Goal: Task Accomplishment & Management: Complete application form

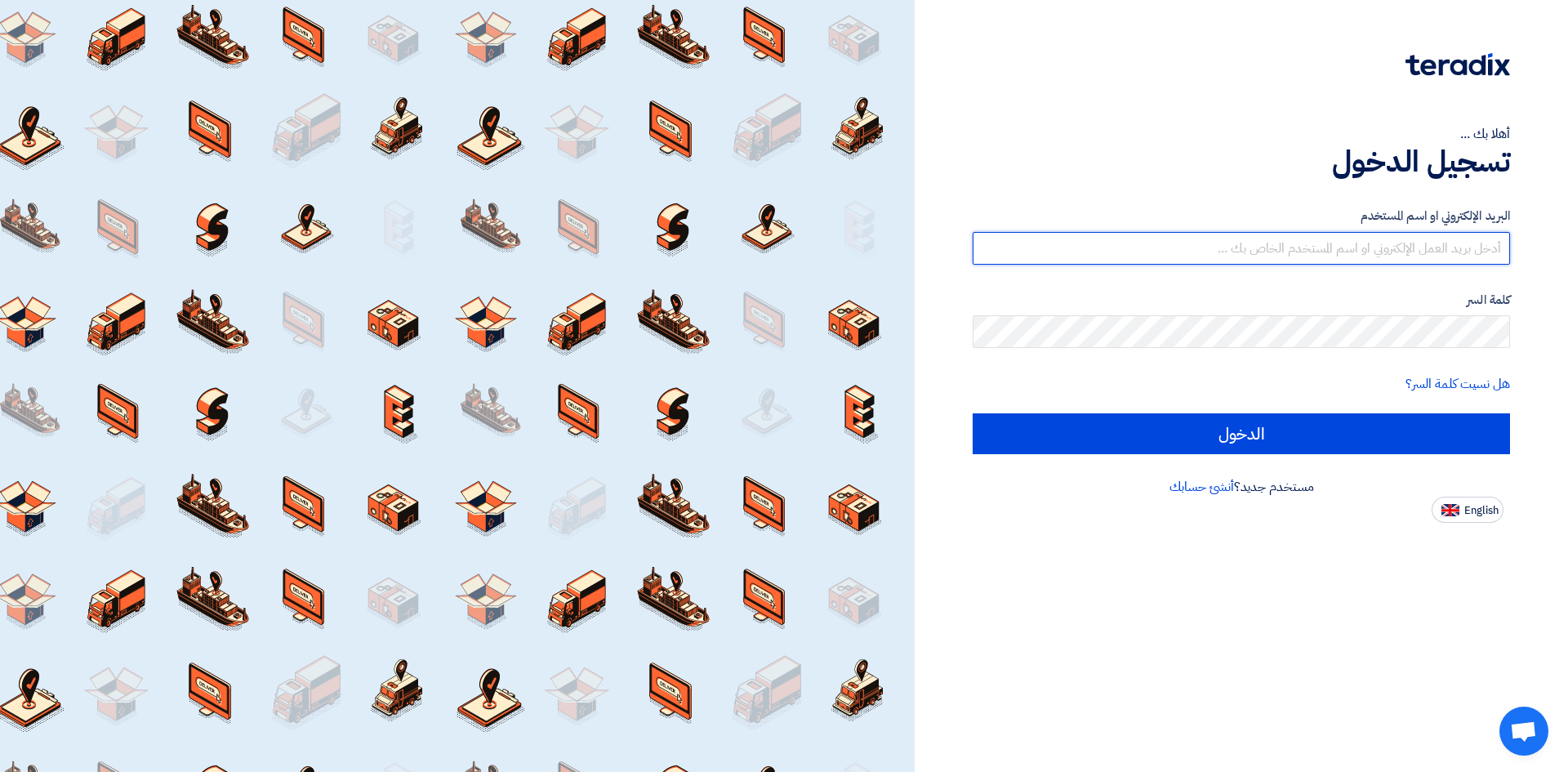
click at [1184, 255] on input "text" at bounding box center [1241, 248] width 537 height 32
click at [1308, 257] on input "text" at bounding box center [1241, 248] width 537 height 32
paste input "[PERSON_NAME][EMAIL_ADDRESS][DOMAIN_NAME]"
type input "[PERSON_NAME][EMAIL_ADDRESS][DOMAIN_NAME]"
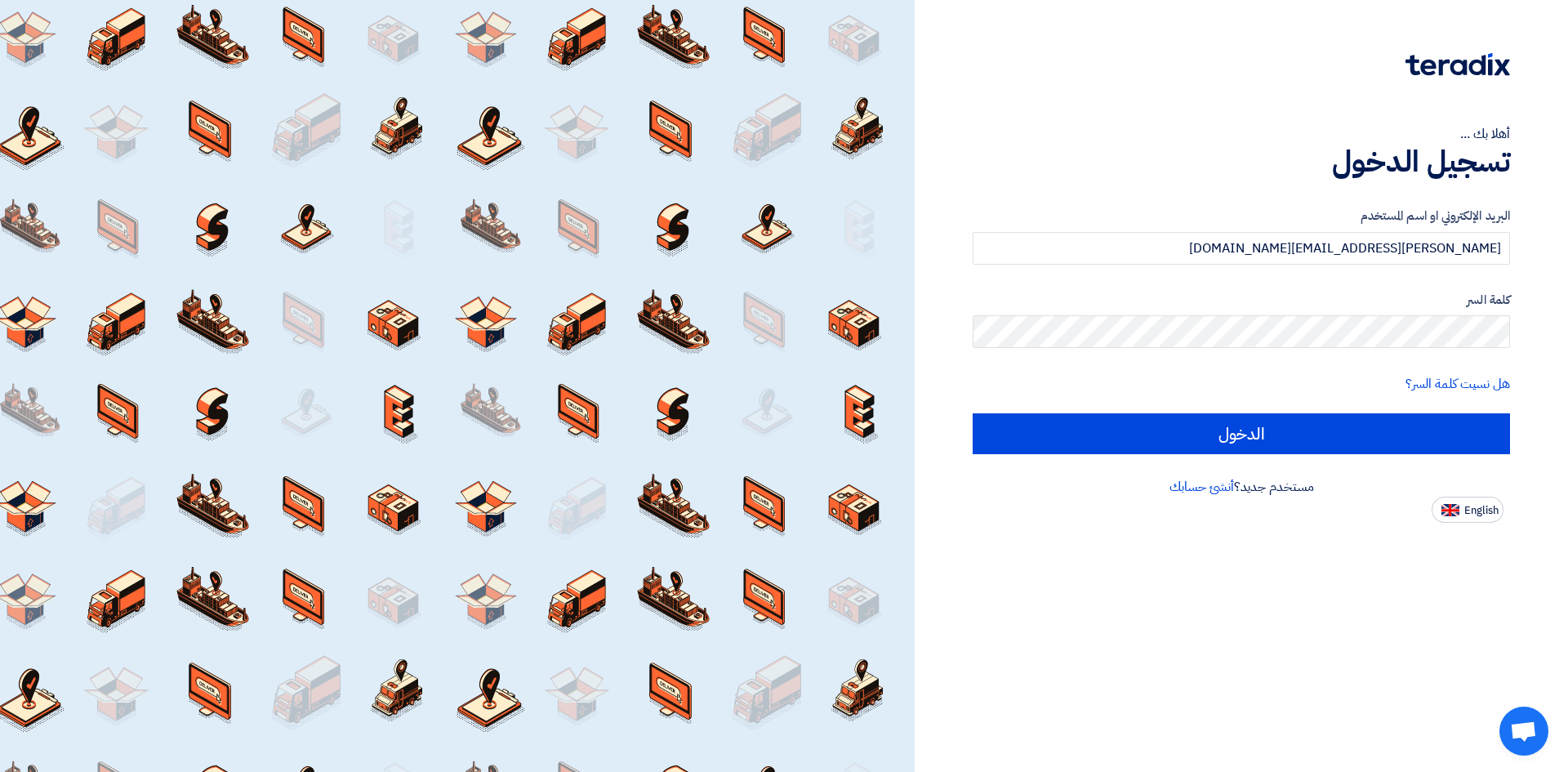
click at [1469, 509] on span "English" at bounding box center [1481, 511] width 34 height 12
type input "Sign in"
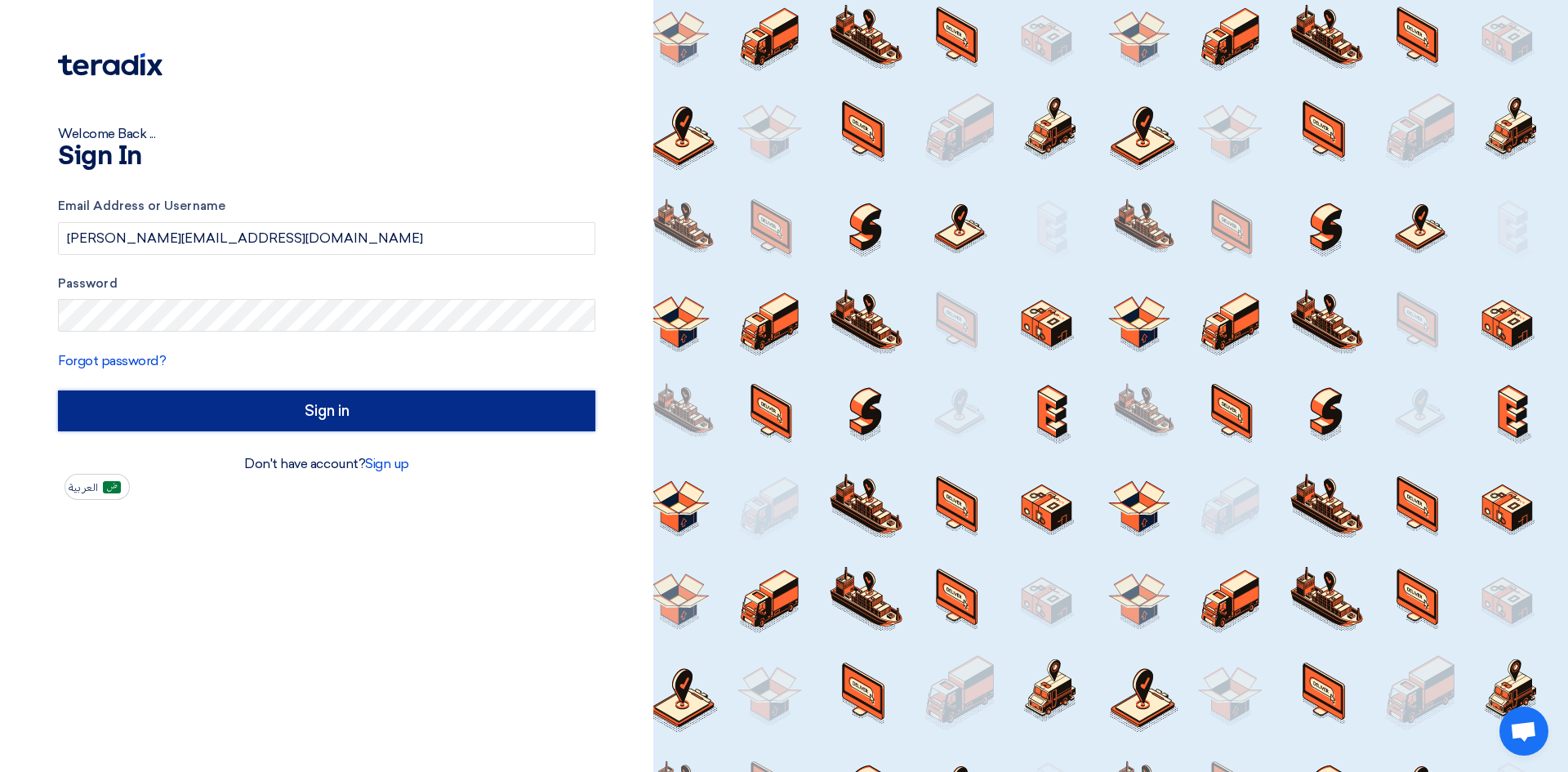
click at [309, 402] on input "Sign in" at bounding box center [326, 411] width 537 height 41
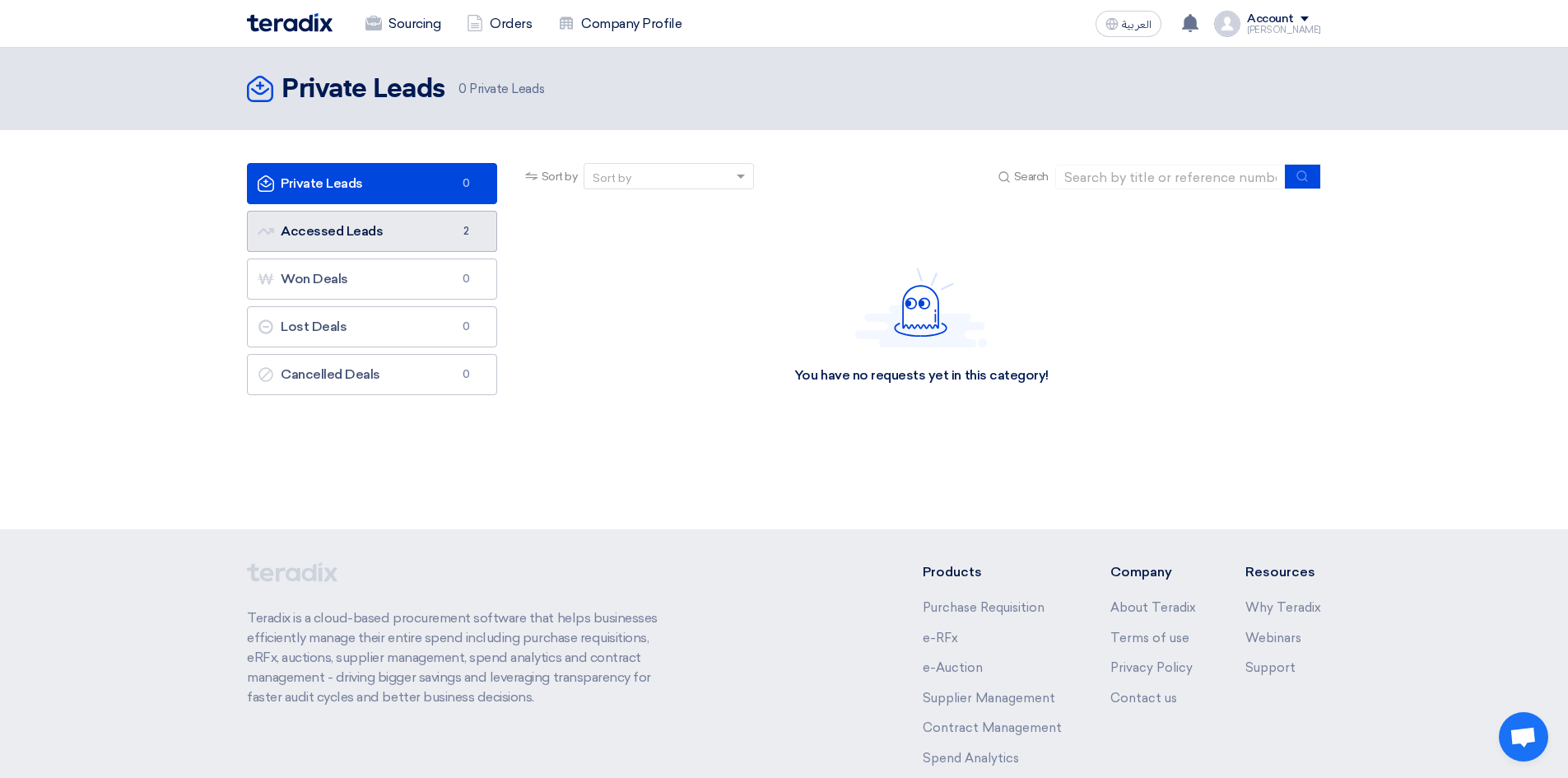
click at [368, 232] on link "Accessed Leads Accessed Leads 2" at bounding box center [372, 231] width 250 height 41
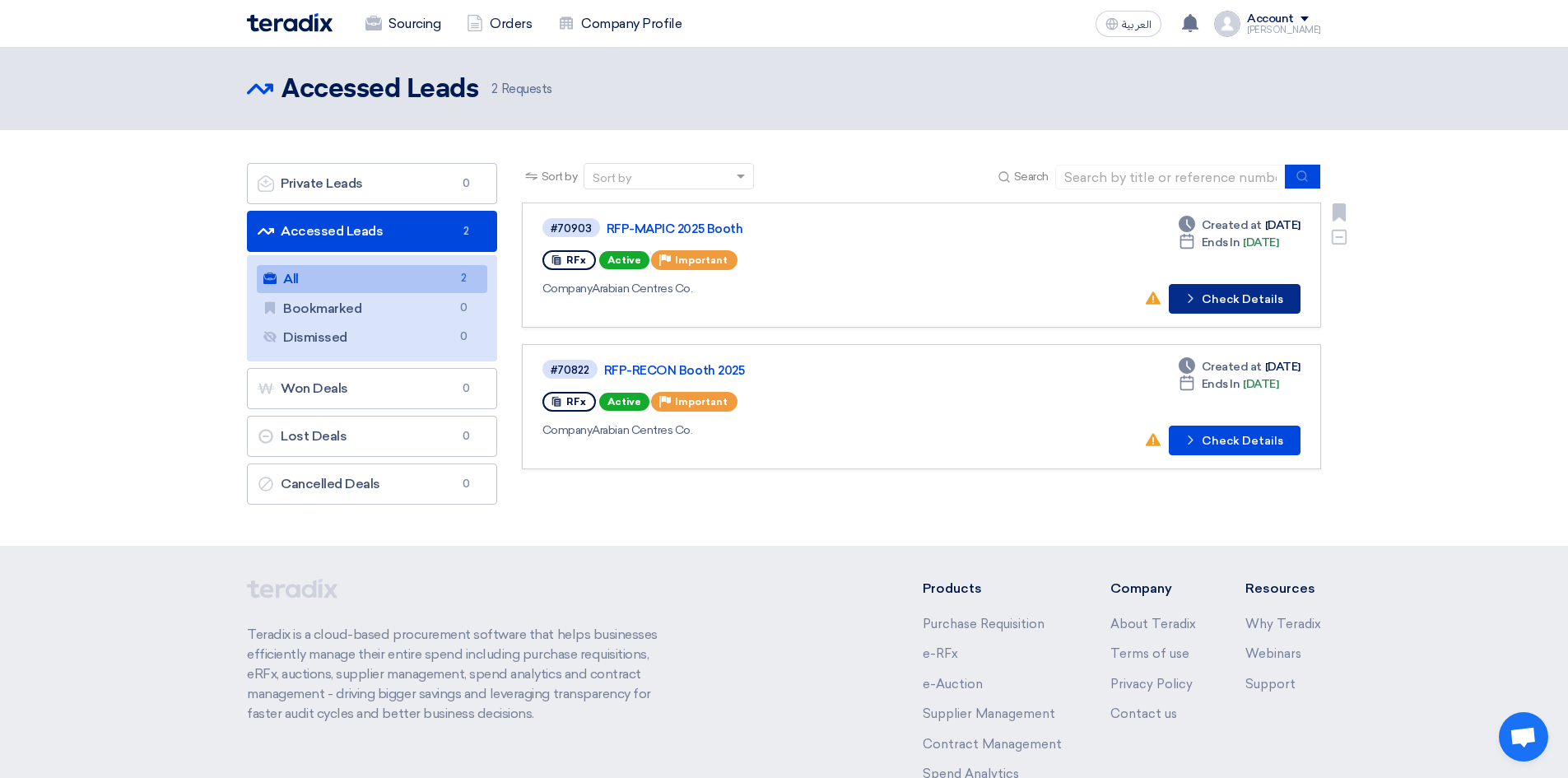
click at [1248, 296] on button "Check details Check Details" at bounding box center [1235, 299] width 132 height 30
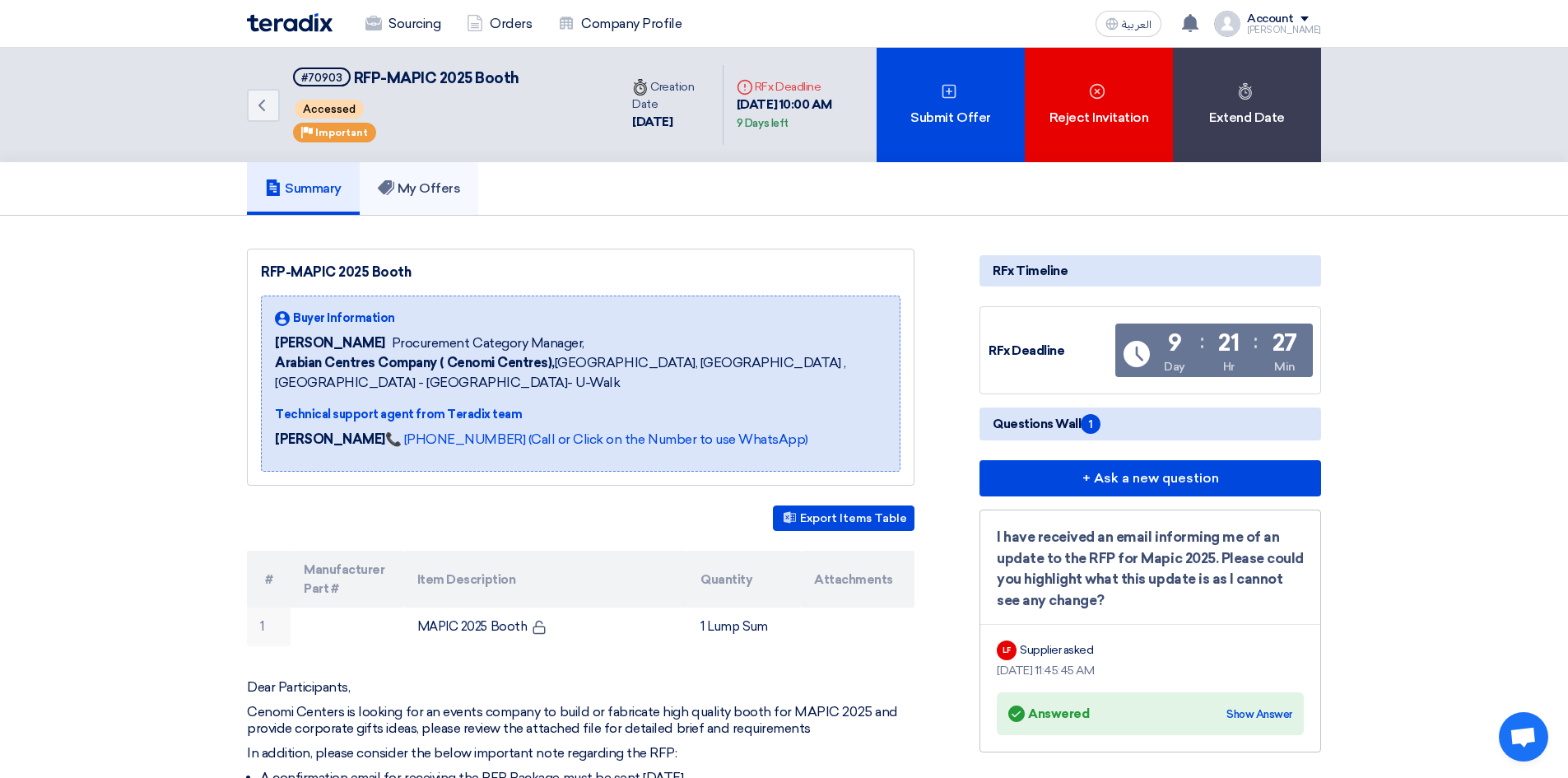
click at [444, 182] on h5 "My Offers" at bounding box center [420, 189] width 83 height 17
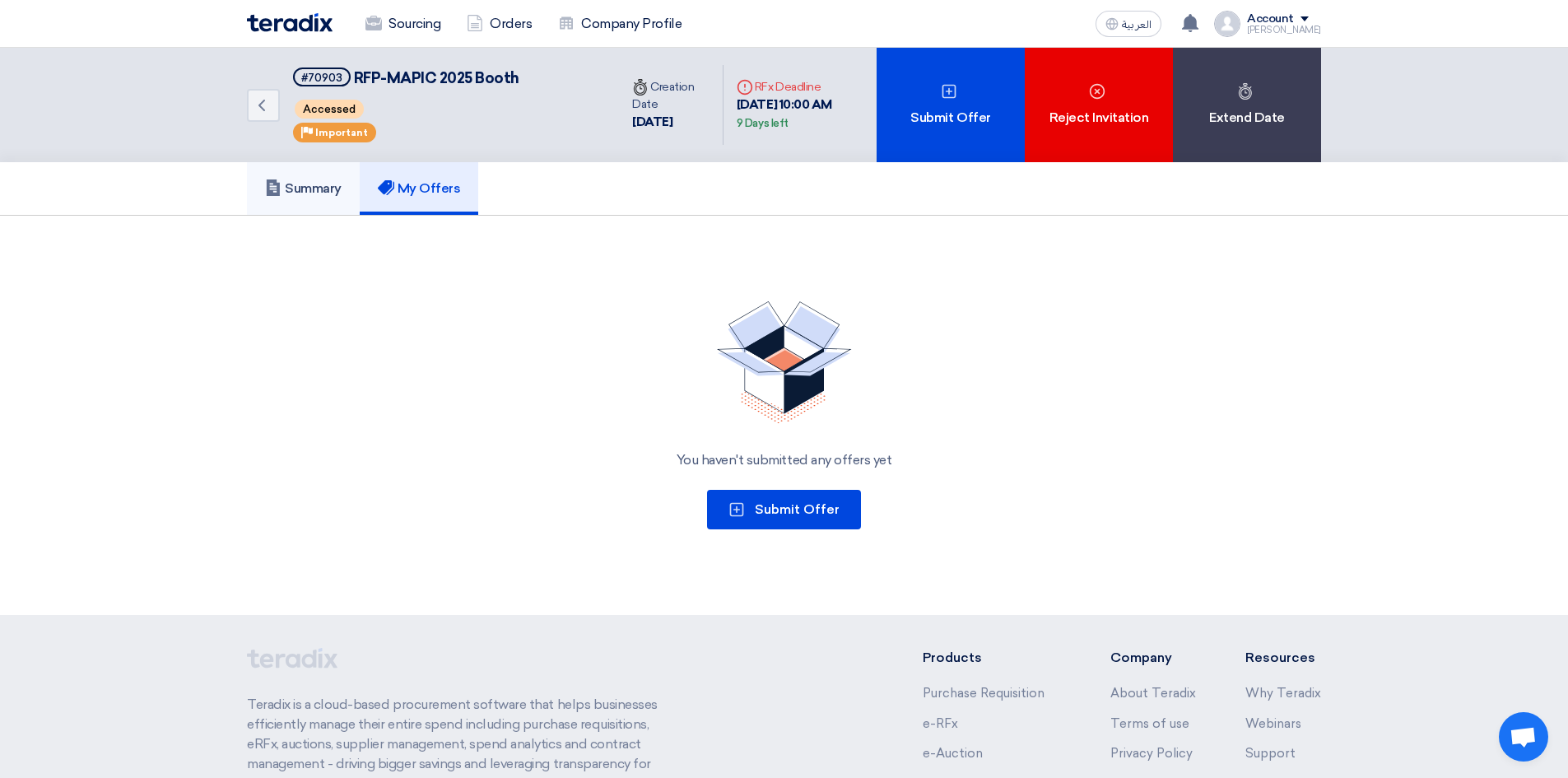
click at [311, 181] on h5 "Summary" at bounding box center [304, 189] width 77 height 17
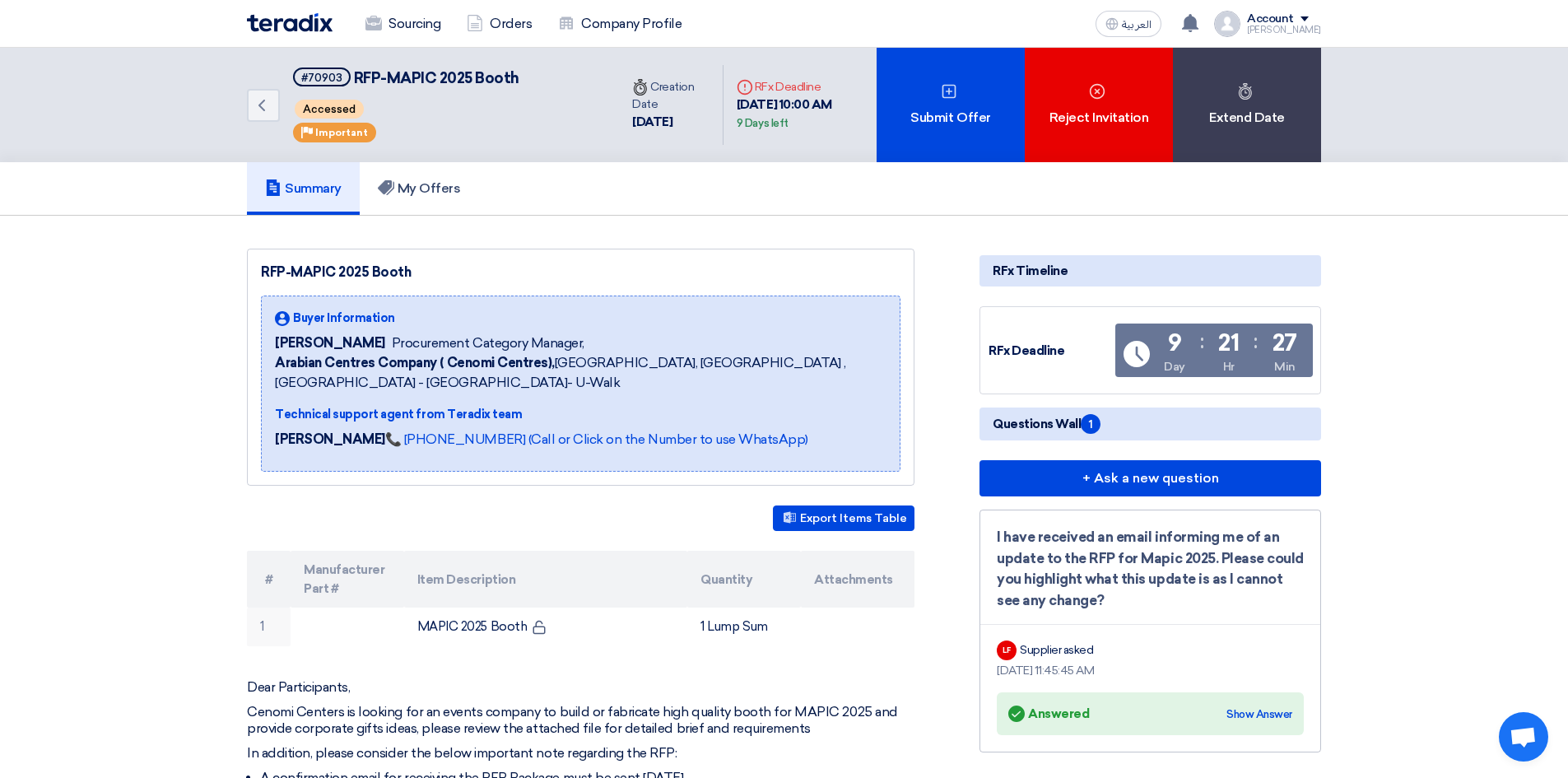
scroll to position [330, 0]
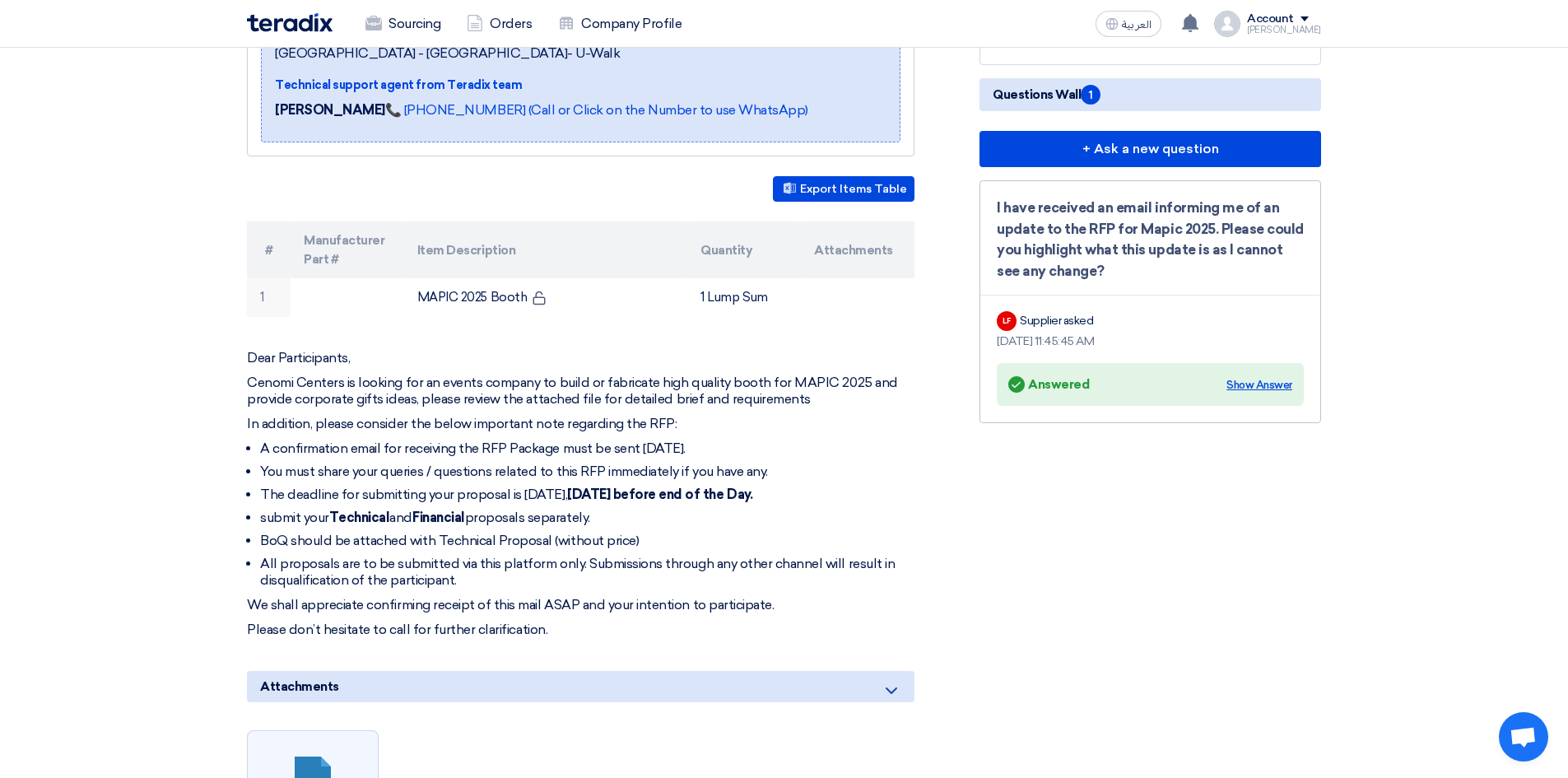
click at [1238, 380] on div "Show Answer" at bounding box center [1259, 386] width 66 height 17
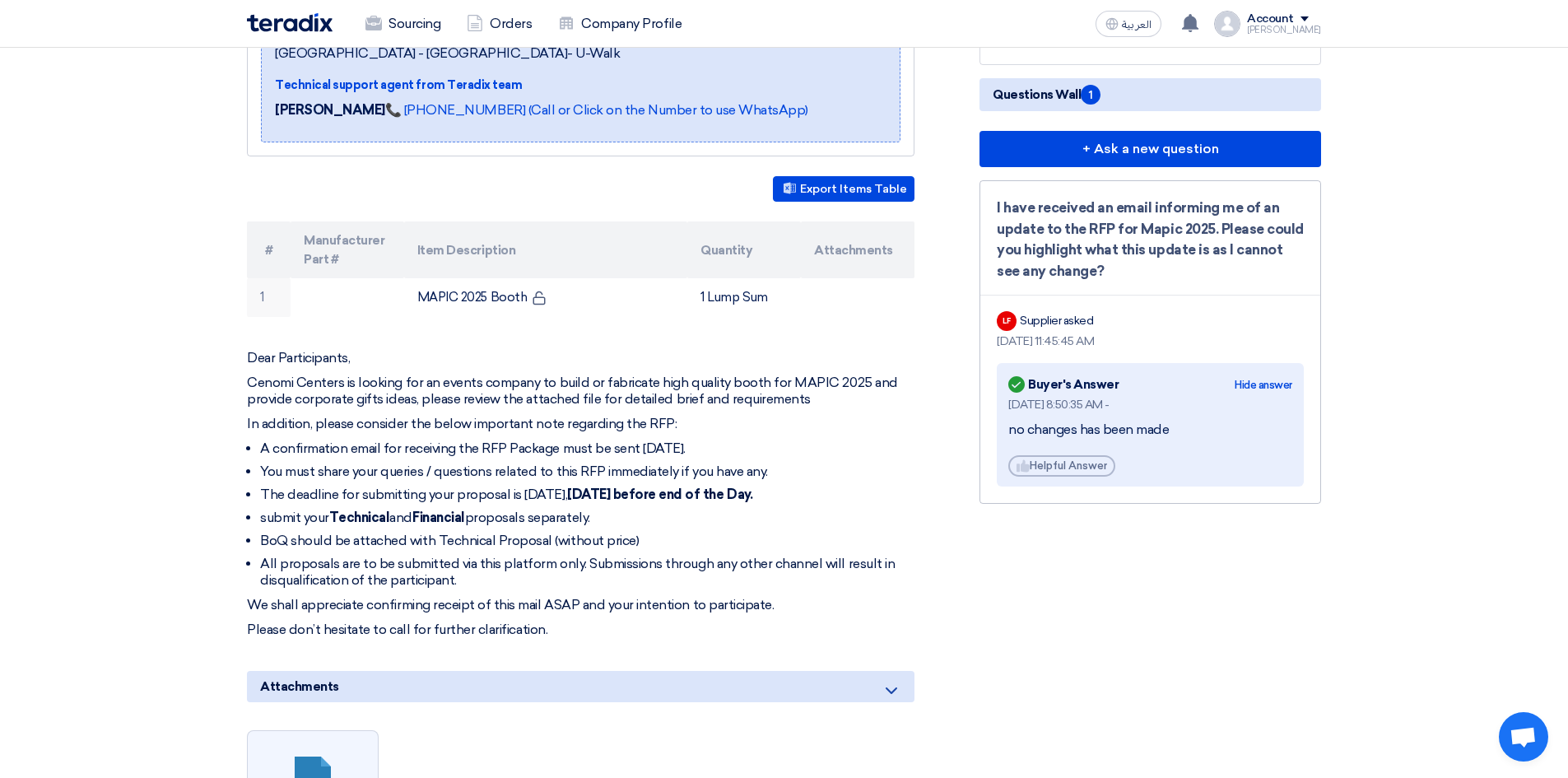
click at [1238, 380] on div "Hide answer" at bounding box center [1263, 386] width 58 height 17
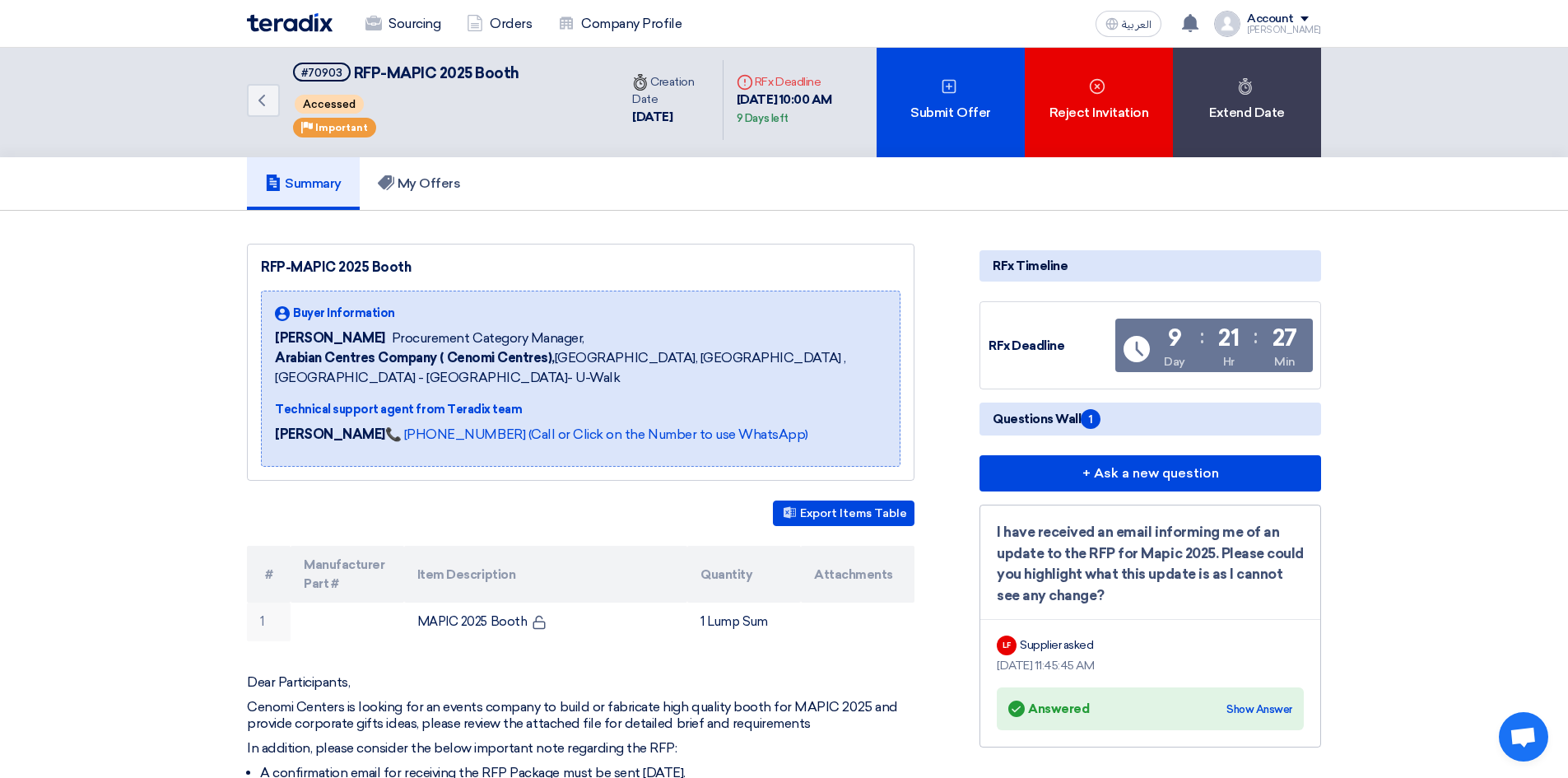
scroll to position [0, 0]
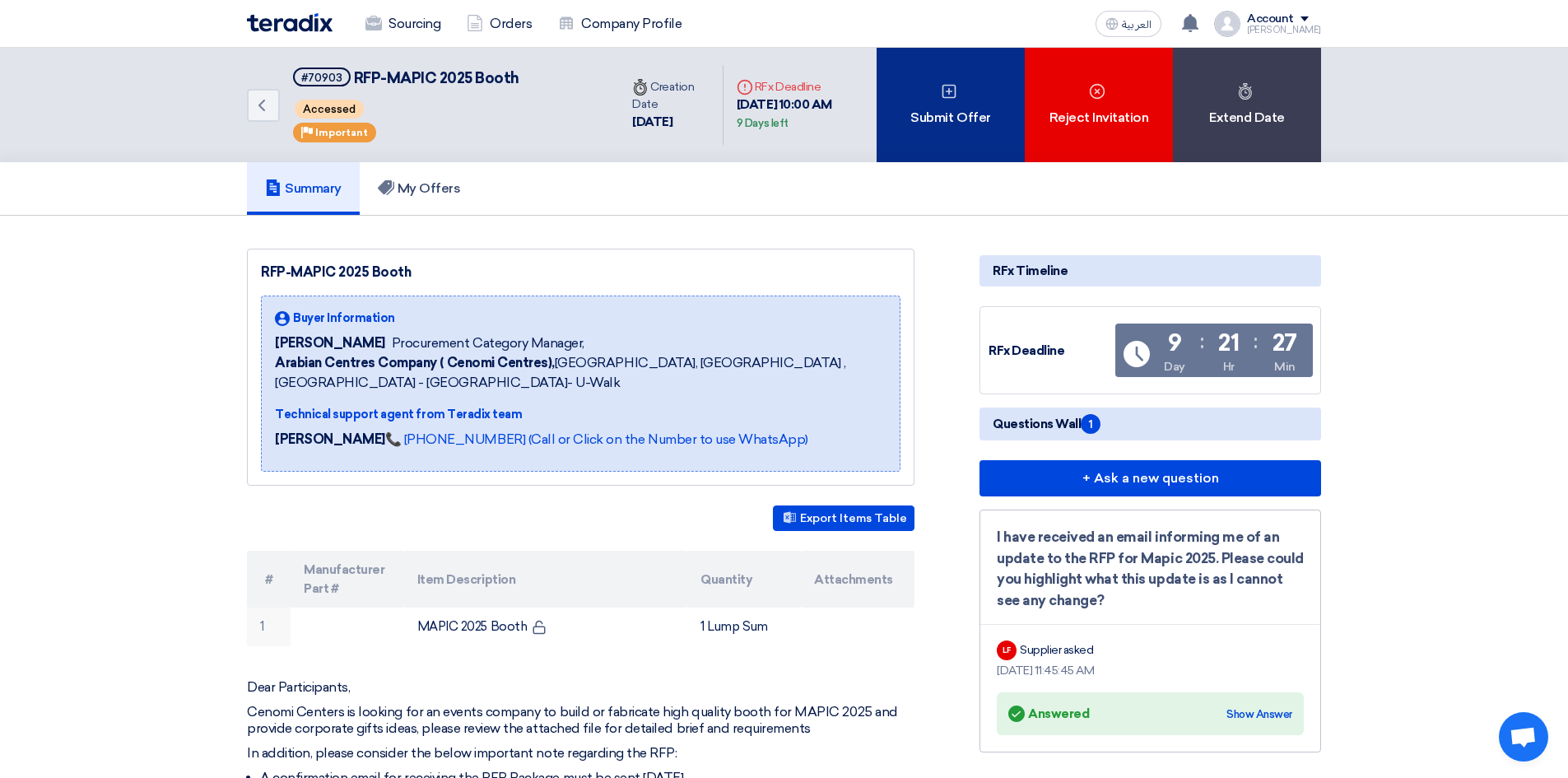
click at [927, 99] on div "Submit Offer" at bounding box center [951, 104] width 149 height 114
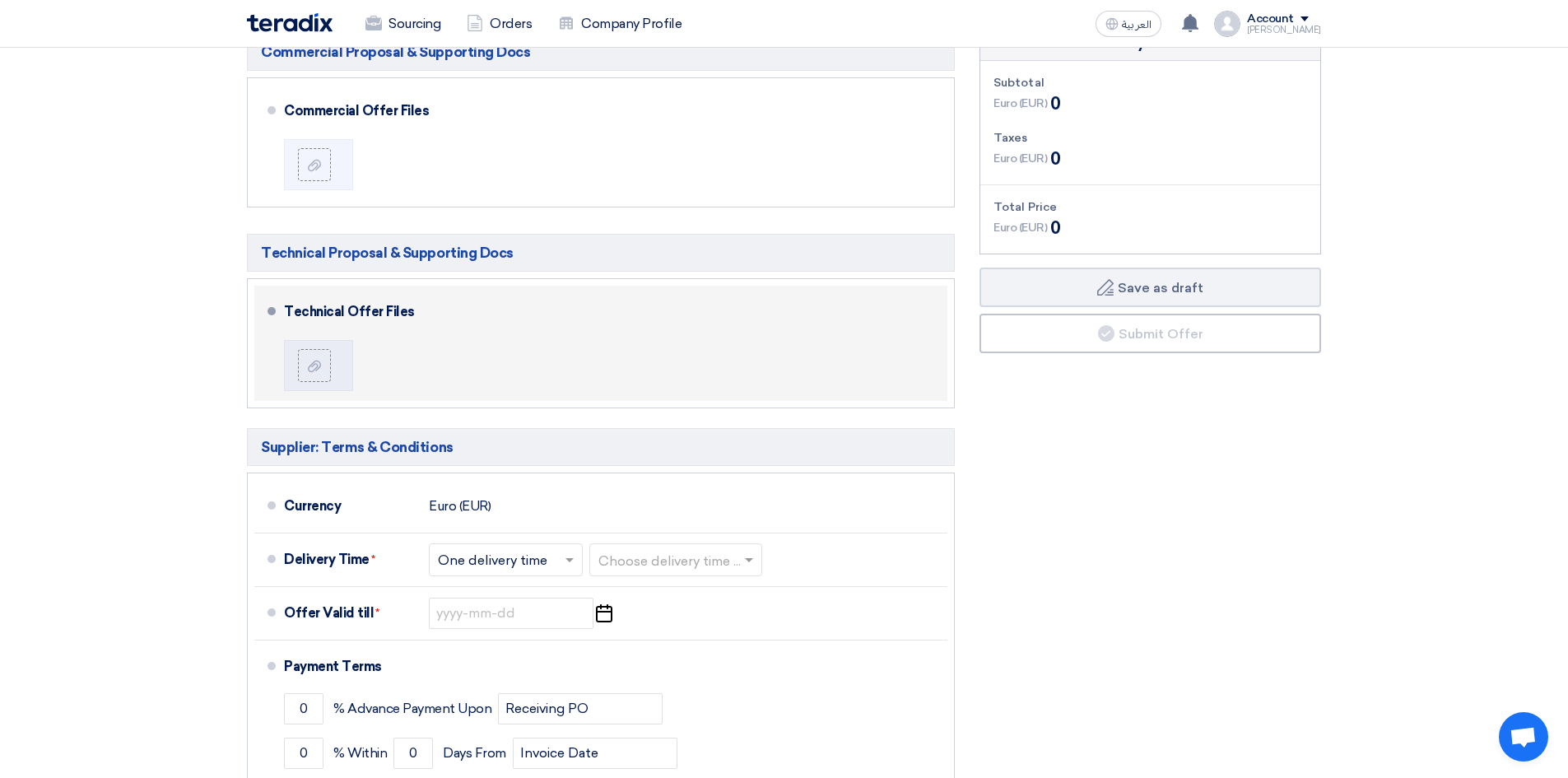
scroll to position [164, 0]
